Goal: Check status: Check status

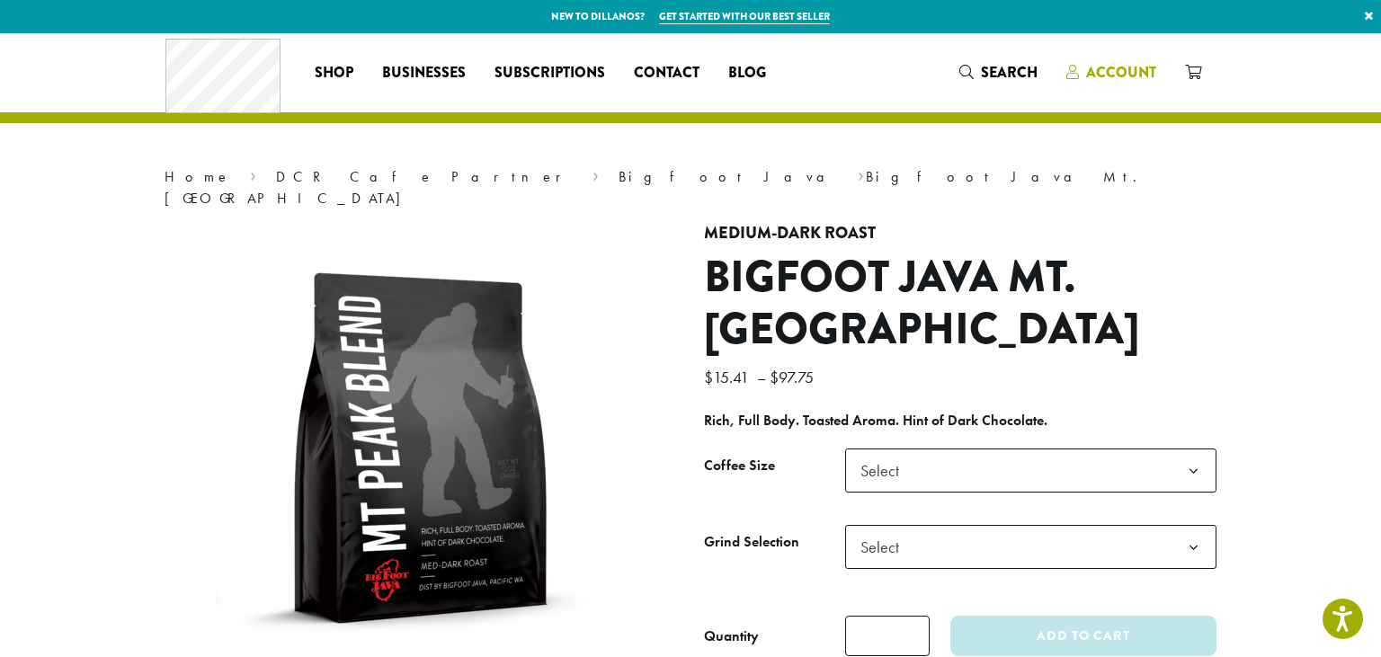
click at [1116, 77] on span "Account" at bounding box center [1121, 72] width 70 height 21
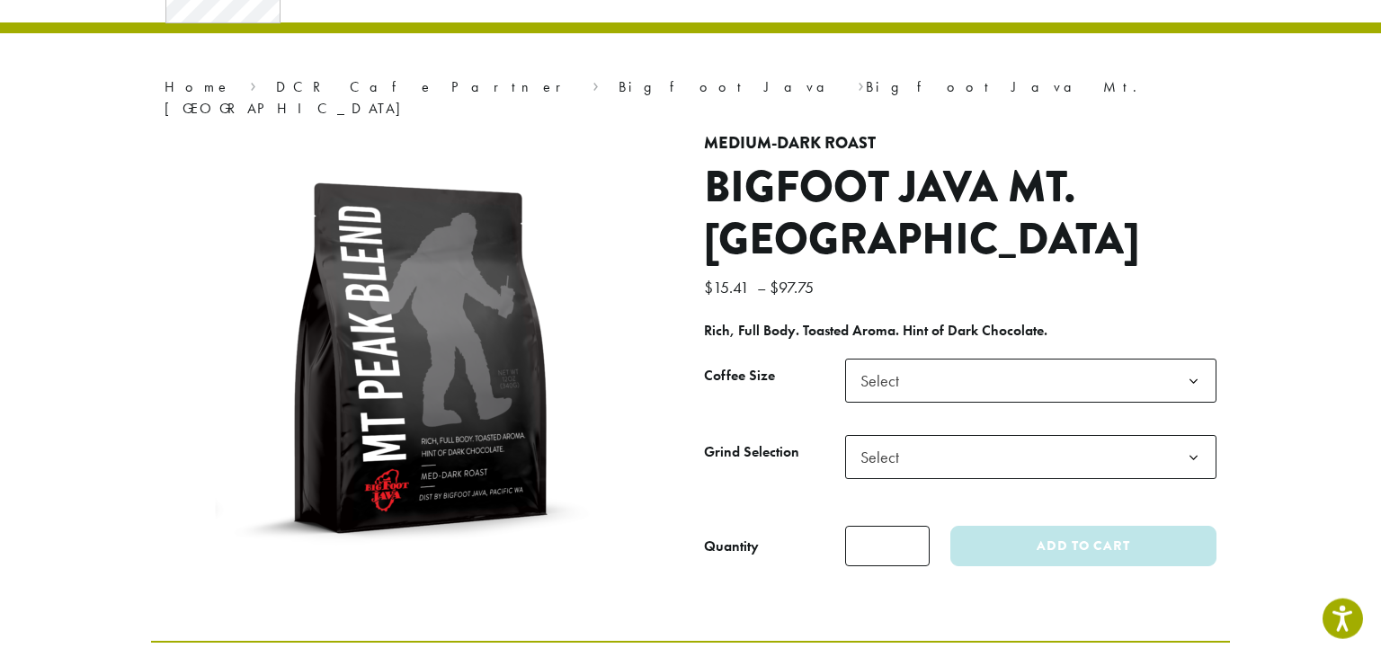
scroll to position [94, 0]
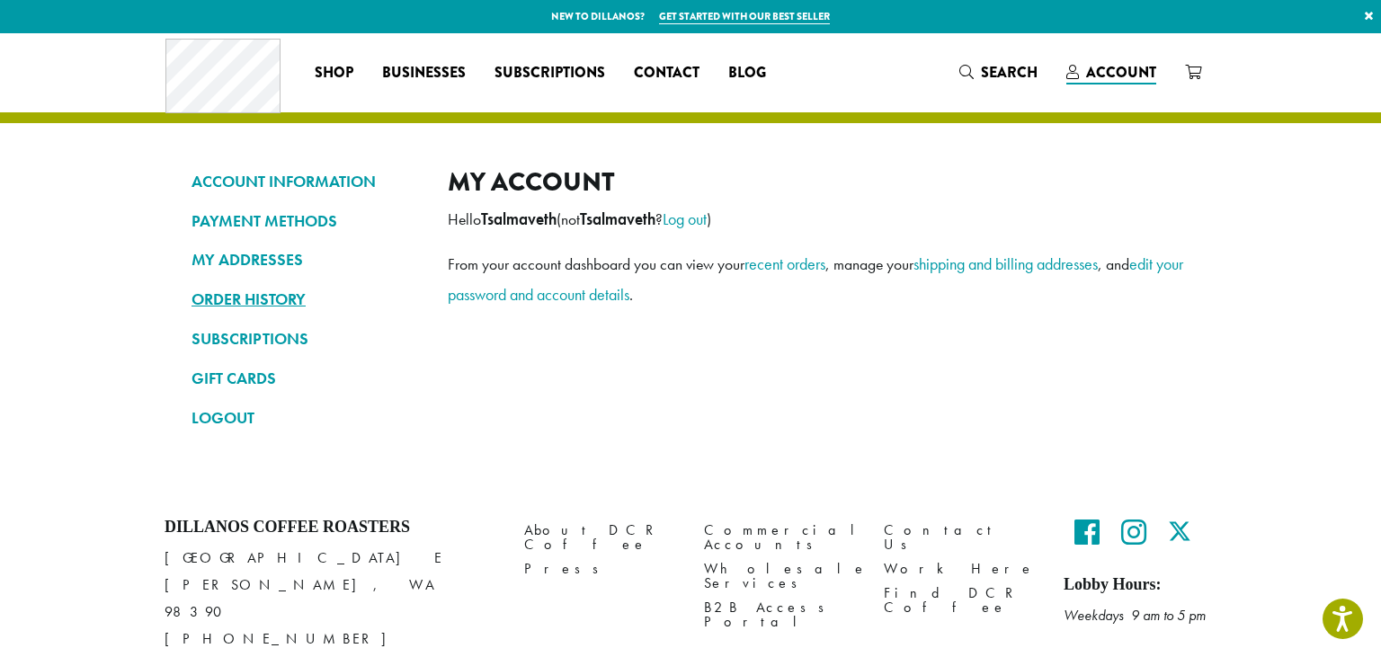
click at [261, 297] on link "ORDER HISTORY" at bounding box center [306, 299] width 229 height 31
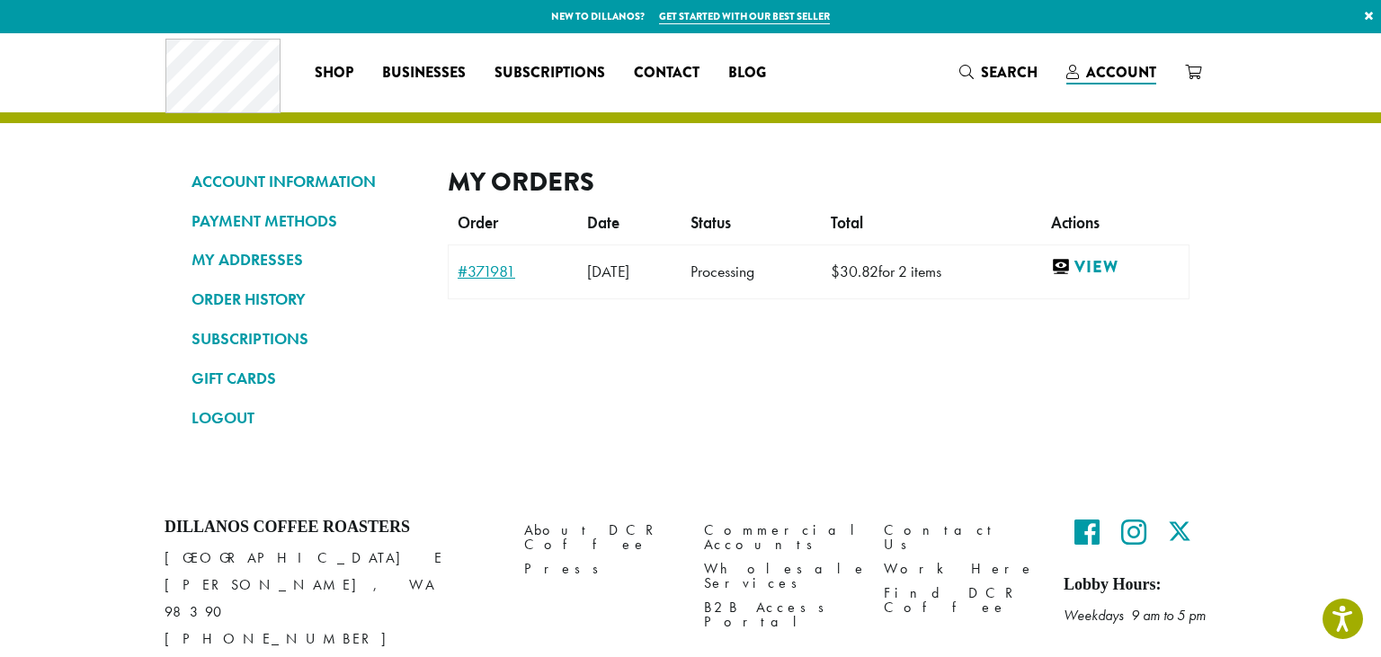
click at [500, 278] on link "#371981" at bounding box center [514, 271] width 112 height 16
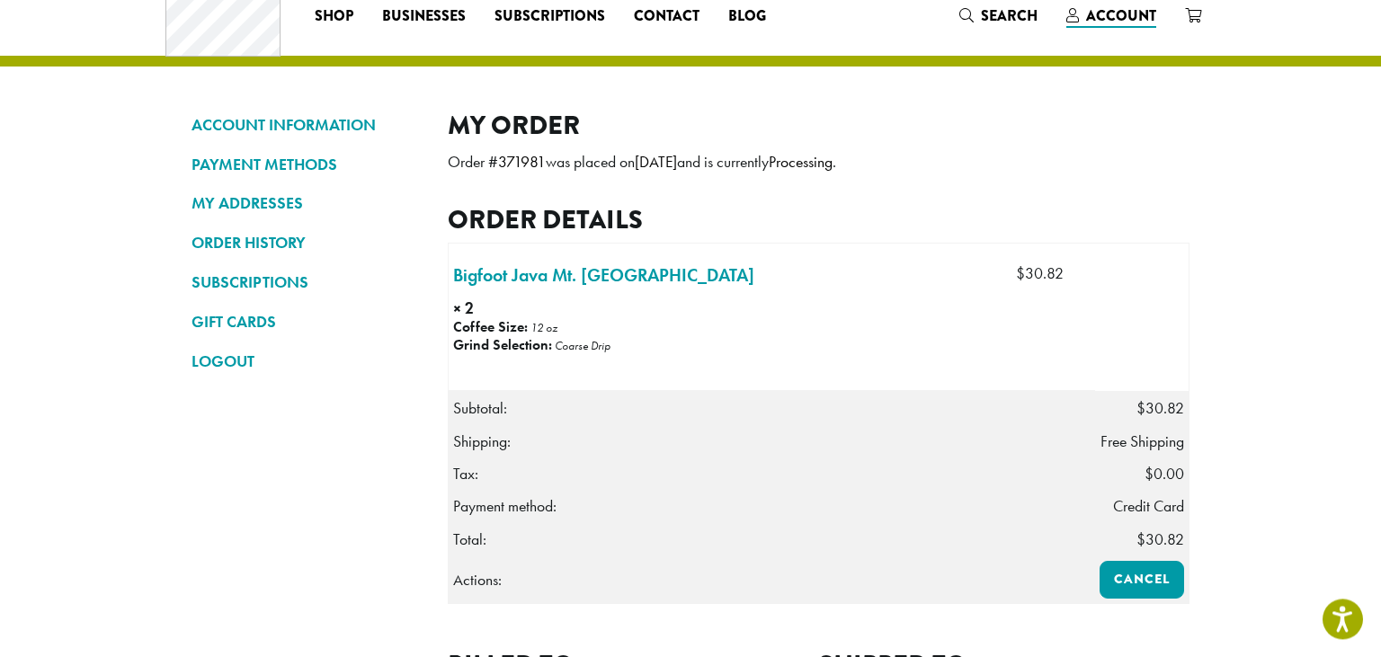
scroll to position [379, 0]
